Goal: Communication & Community: Ask a question

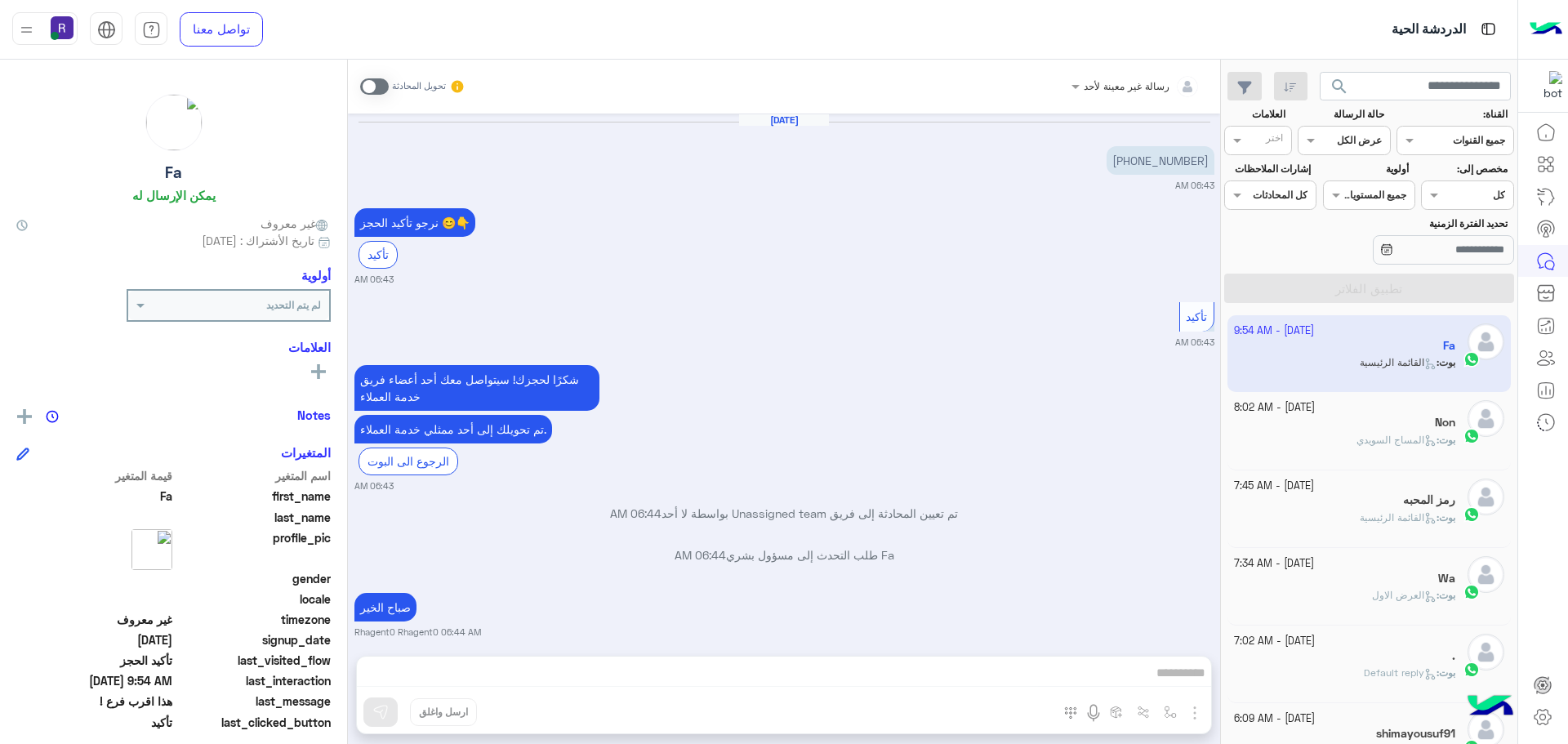
scroll to position [1254, 0]
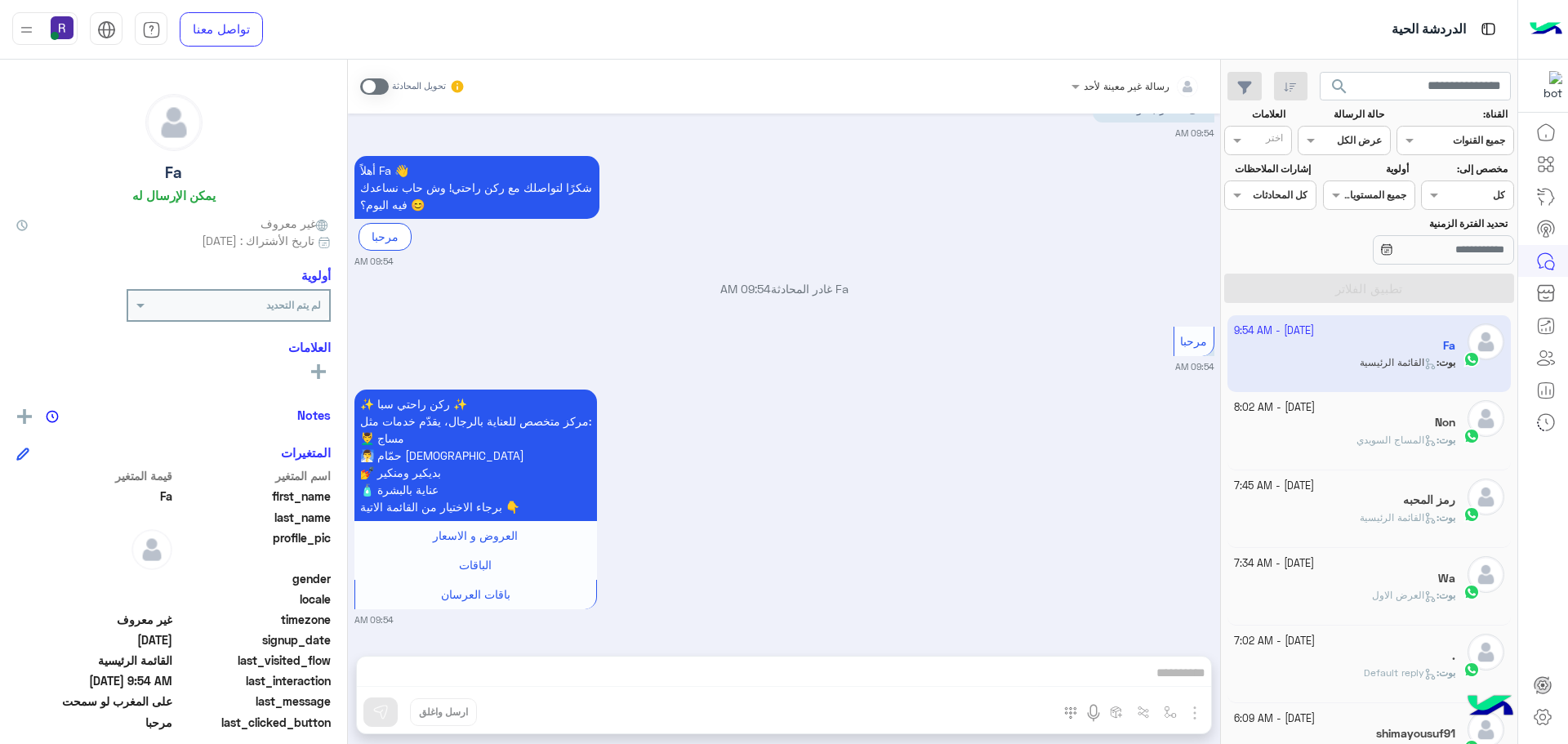
scroll to position [616, 0]
